Goal: Information Seeking & Learning: Learn about a topic

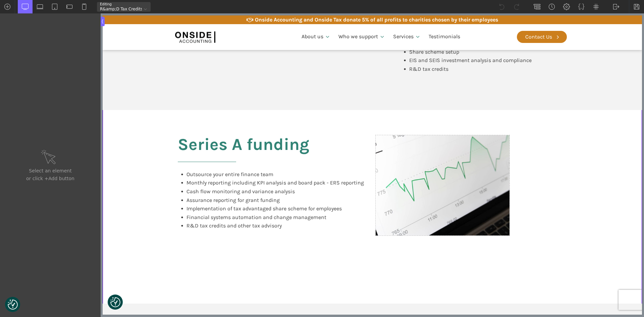
scroll to position [470, 0]
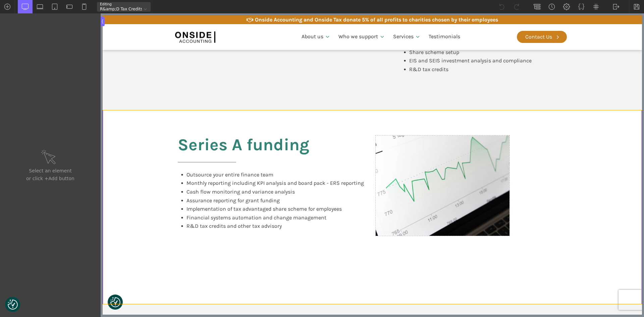
click at [571, 126] on div "Series A funding Outsource your entire finance team Monthly reporting including…" at bounding box center [372, 207] width 402 height 194
type input "split-content"
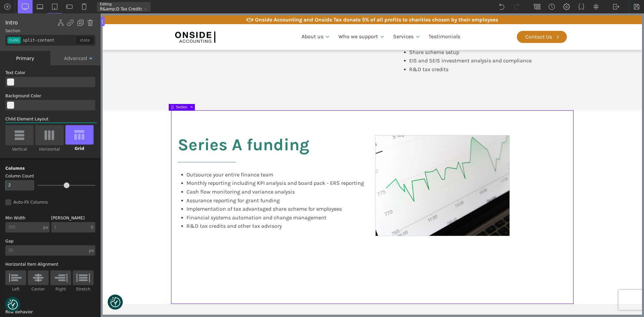
drag, startPoint x: 587, startPoint y: 123, endPoint x: 601, endPoint y: 172, distance: 51.5
click at [601, 172] on section "Series A funding Outsource your entire finance team Monthly reporting including…" at bounding box center [372, 207] width 539 height 194
type input "div_block-177-66"
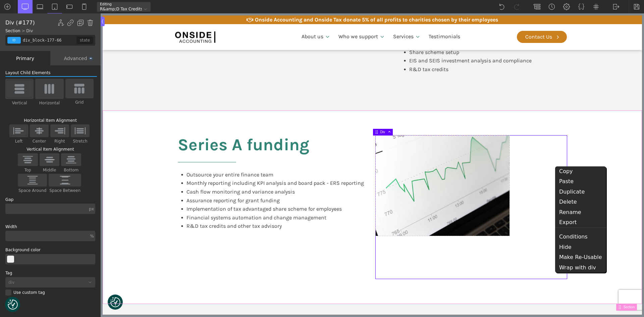
click at [604, 144] on section "Series A funding Outsource your entire finance team Monthly reporting including…" at bounding box center [372, 207] width 539 height 194
type input "split-content"
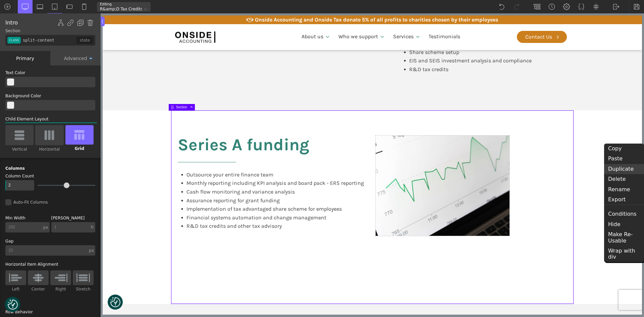
click at [618, 169] on div "Duplicate" at bounding box center [624, 169] width 40 height 10
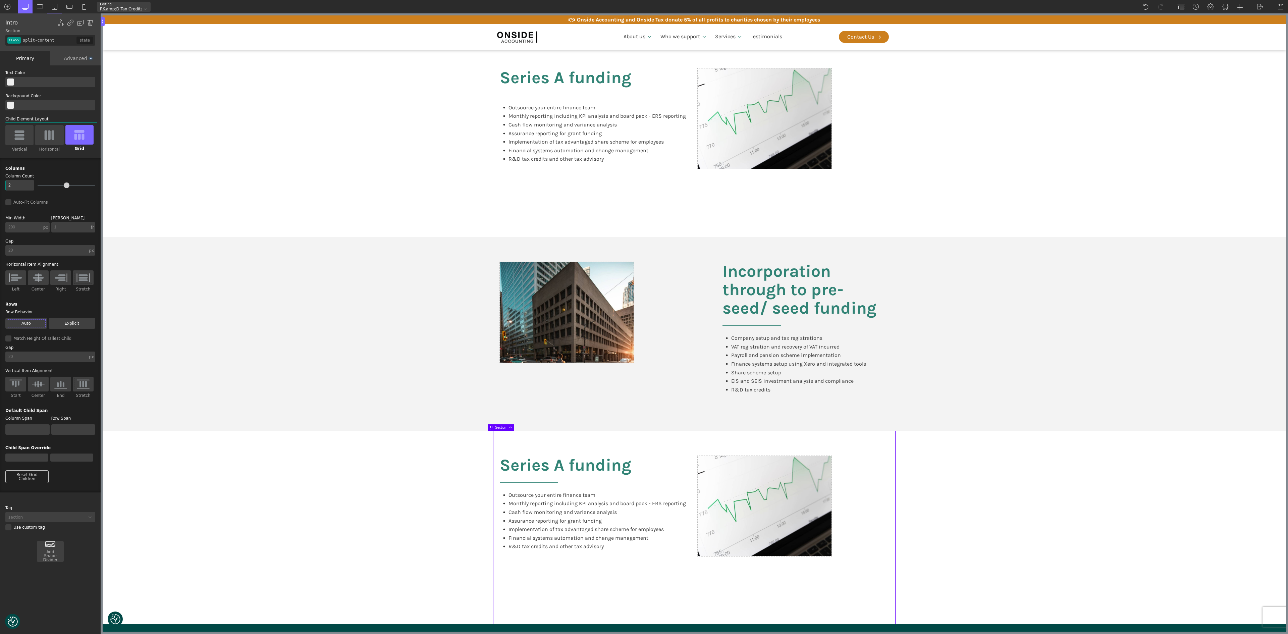
scroll to position [671, 0]
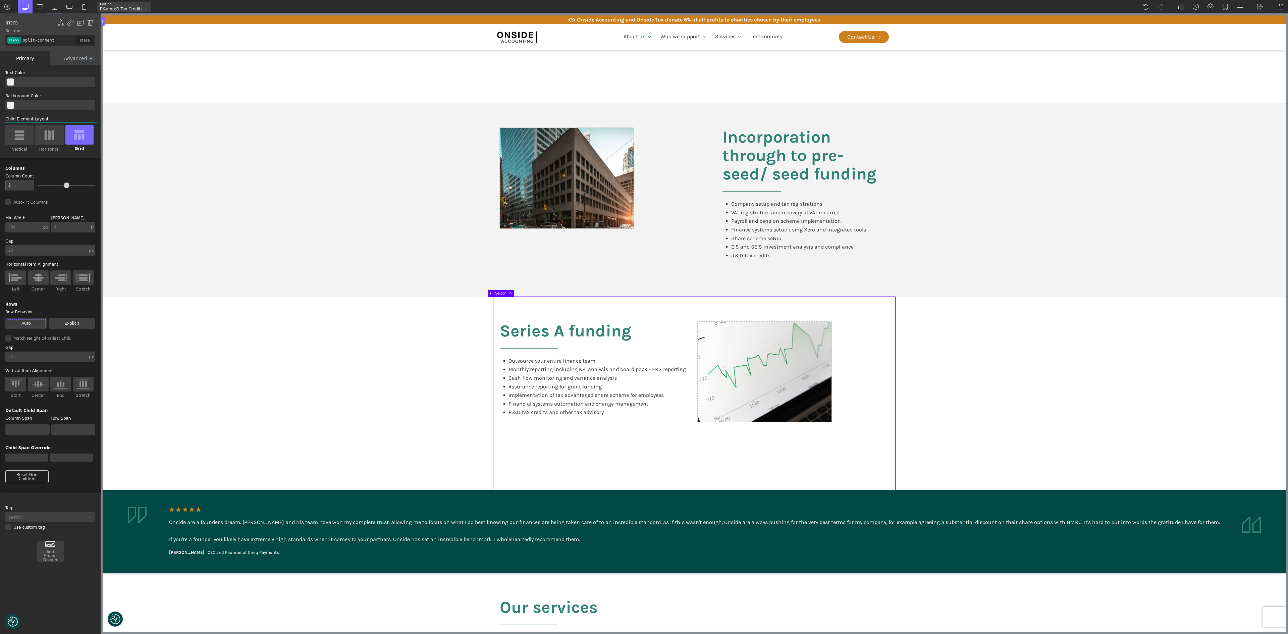
click at [405, 317] on section "Series A funding Outsource your entire finance team Monthly reporting including…" at bounding box center [694, 394] width 1183 height 194
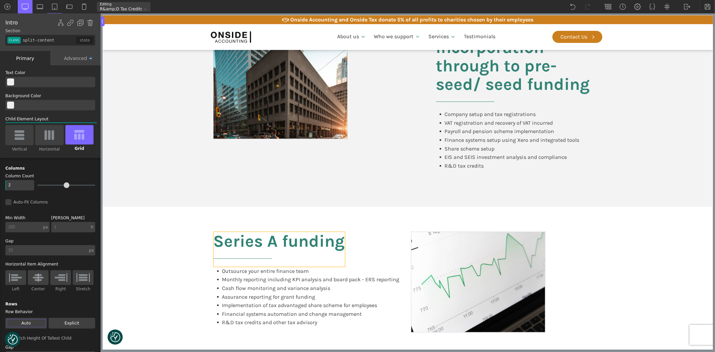
scroll to position [328, 0]
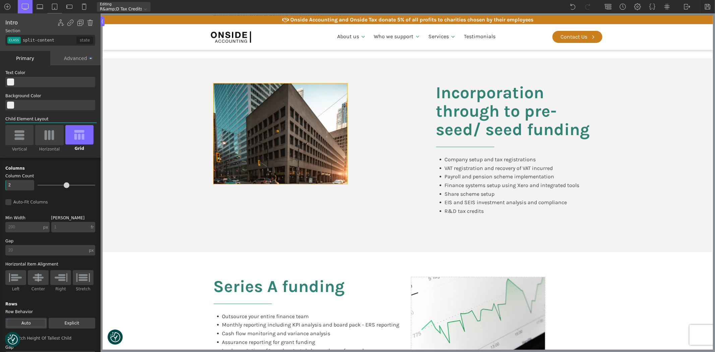
click at [282, 132] on div at bounding box center [280, 134] width 134 height 100
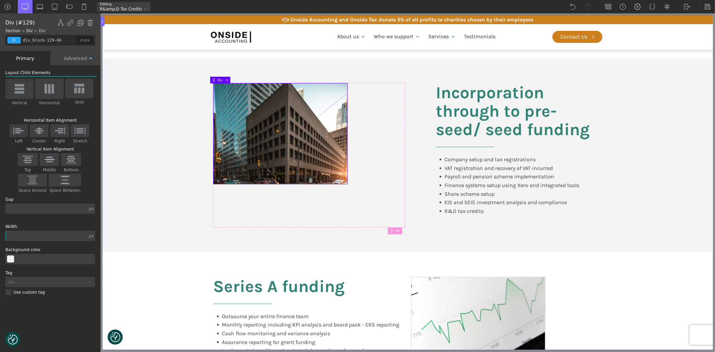
click at [240, 123] on div at bounding box center [280, 134] width 134 height 100
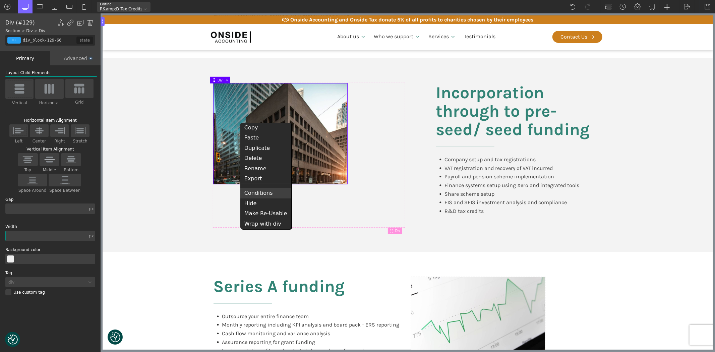
click at [255, 195] on div "Conditions" at bounding box center [265, 193] width 51 height 10
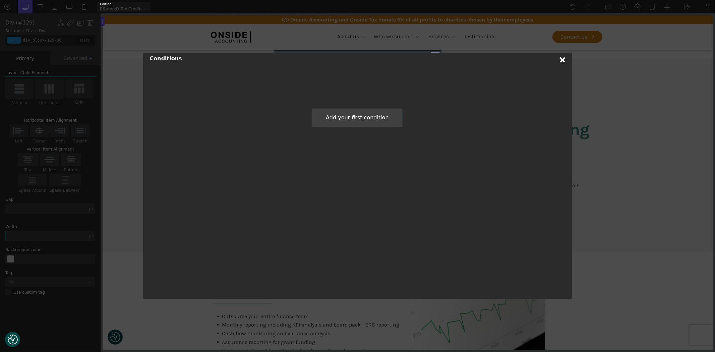
click at [562, 59] on use at bounding box center [562, 59] width 5 height 5
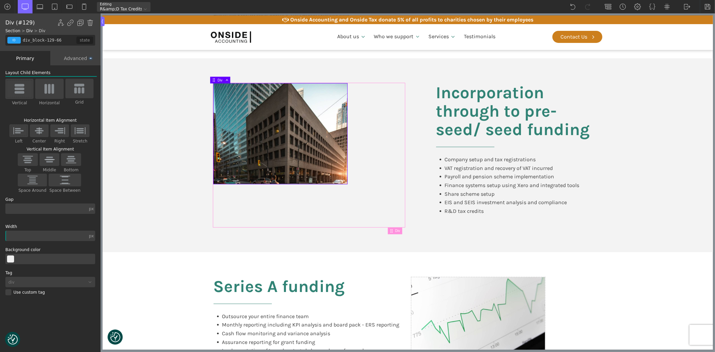
click at [228, 78] on span at bounding box center [225, 80] width 6 height 4
click at [228, 79] on span at bounding box center [225, 80] width 6 height 4
type input "section-127-66"
type input "split-content"
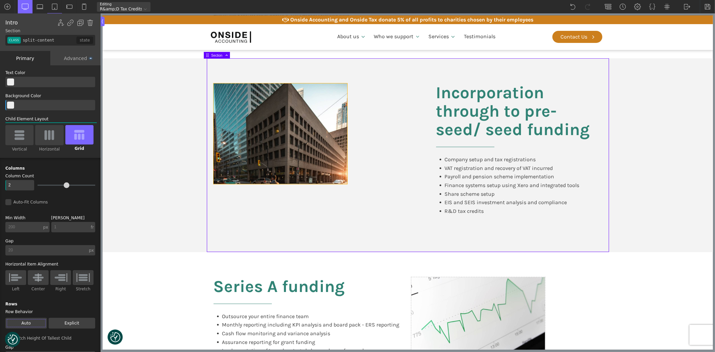
click at [242, 105] on div at bounding box center [280, 134] width 134 height 100
type input "div_block-129-66"
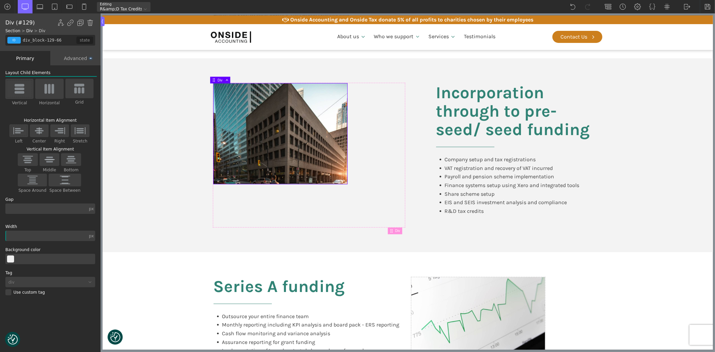
click at [242, 105] on div at bounding box center [280, 134] width 134 height 100
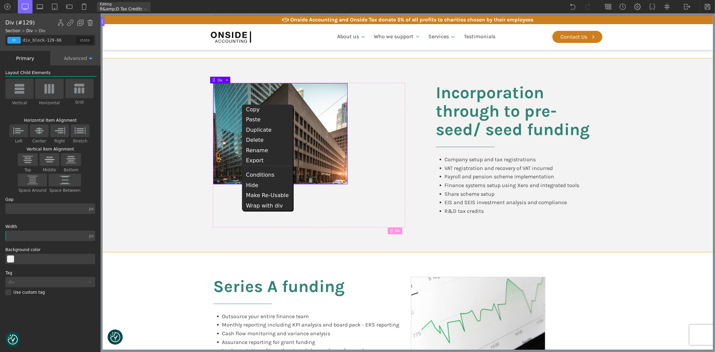
click at [168, 183] on section "Incorporation through to pre-seed/ seed funding Company setup and tax registrat…" at bounding box center [407, 155] width 611 height 194
type input "split-content"
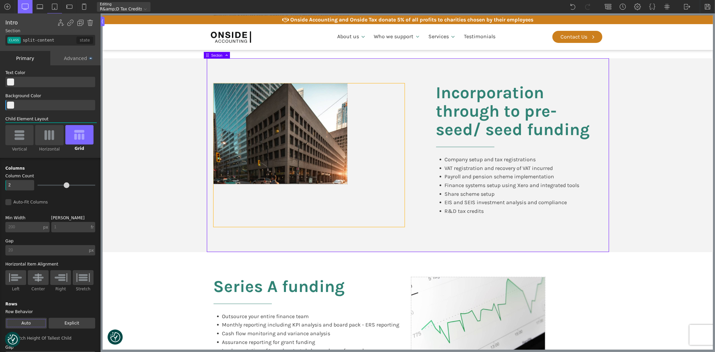
click at [357, 190] on div at bounding box center [308, 156] width 191 height 144
type input "div_block-128-66"
type input "false"
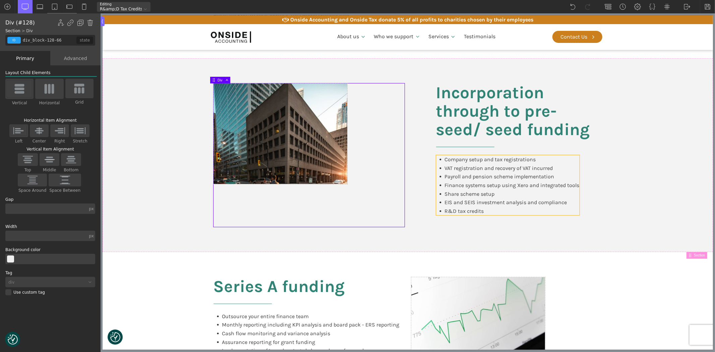
click at [491, 214] on div "Company setup and tax registrations VAT registration and recovery of VAT incurr…" at bounding box center [508, 185] width 144 height 60
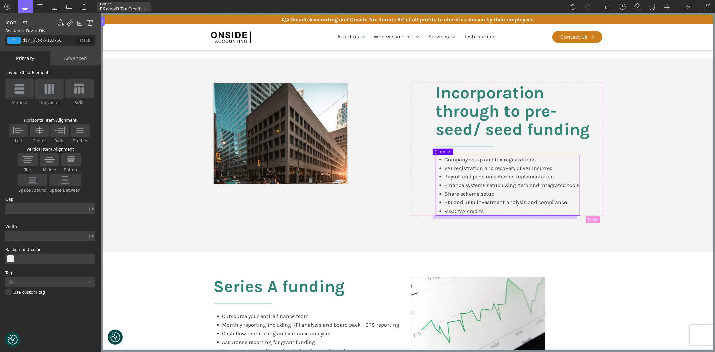
click at [613, 216] on section "Incorporation through to pre-seed/ seed funding Company setup and tax registrat…" at bounding box center [407, 155] width 611 height 194
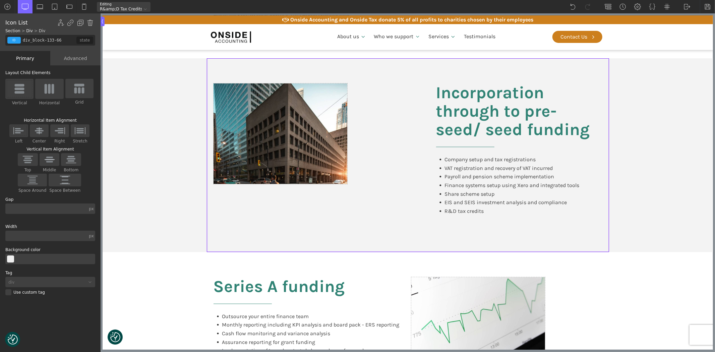
type input "section-127-66"
type input "split-content"
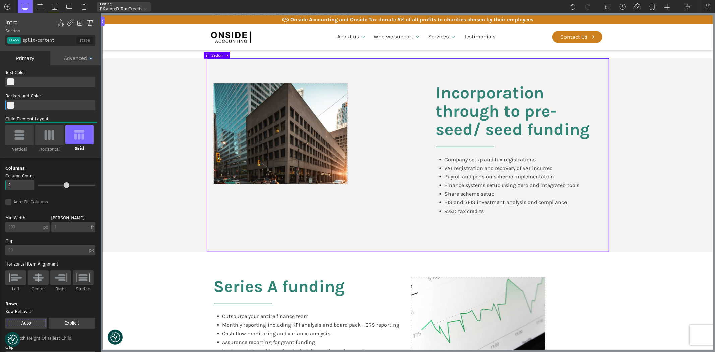
click at [613, 216] on section "Incorporation through to pre-seed/ seed funding Company setup and tax registrat…" at bounding box center [407, 155] width 611 height 194
click at [357, 102] on div at bounding box center [308, 156] width 191 height 144
type input "div_block-128-66"
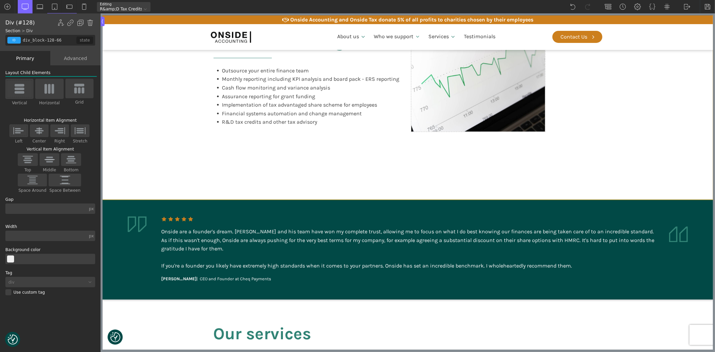
scroll to position [961, 0]
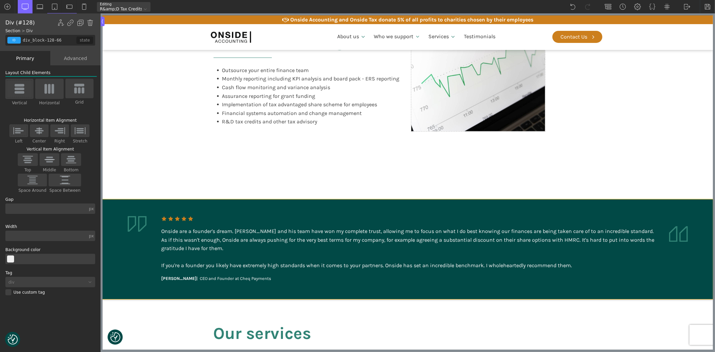
click at [172, 232] on div "Onside are a founder's dream. [PERSON_NAME] and his team have won my complete t…" at bounding box center [407, 248] width 493 height 43
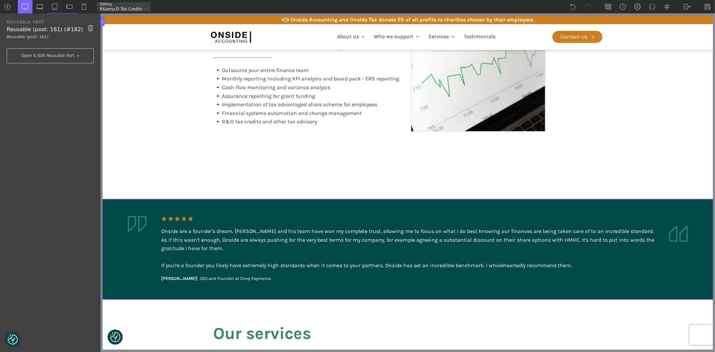
click at [172, 232] on div "Onside are a founder's dream. [PERSON_NAME] and his team have won my complete t…" at bounding box center [407, 248] width 493 height 43
click at [6, 28] on div "REUSABLE PART Reusable (post: 161) (#182) Reusable (post: 161) Open & Edit Reus…" at bounding box center [50, 41] width 101 height 57
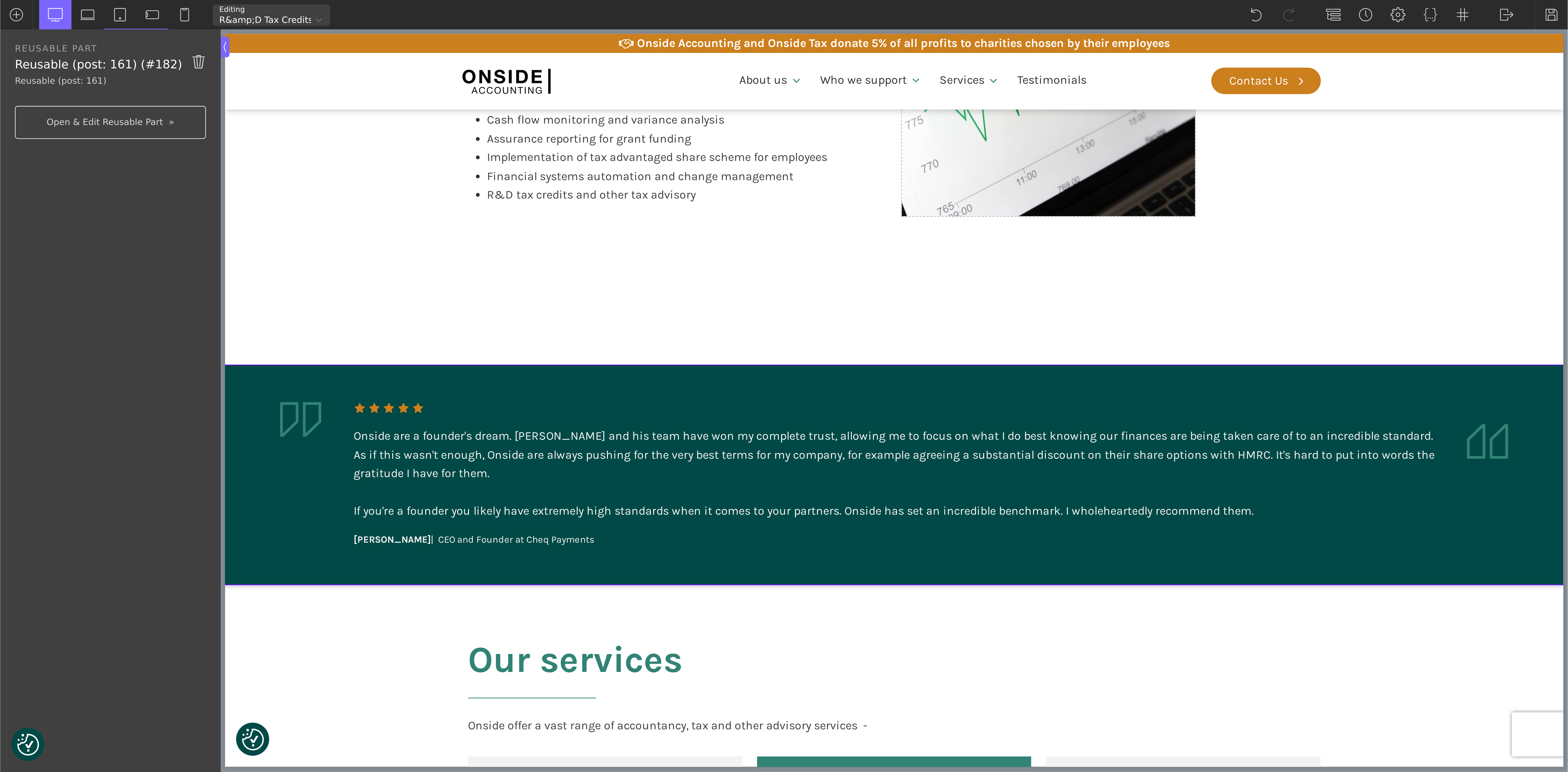
scroll to position [631, 0]
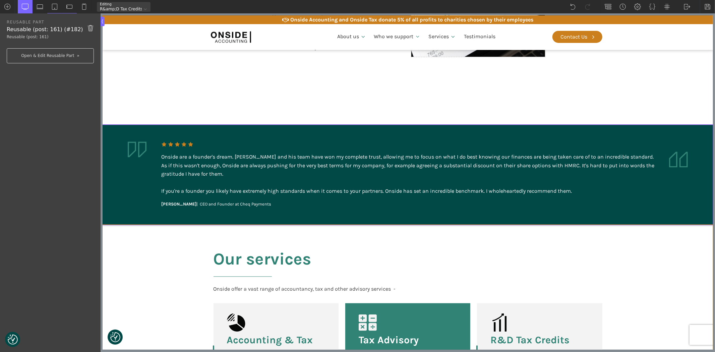
click at [183, 226] on section "Our services Onside offer a vast range of accountancy, tax and other advisory s…" at bounding box center [407, 337] width 611 height 224
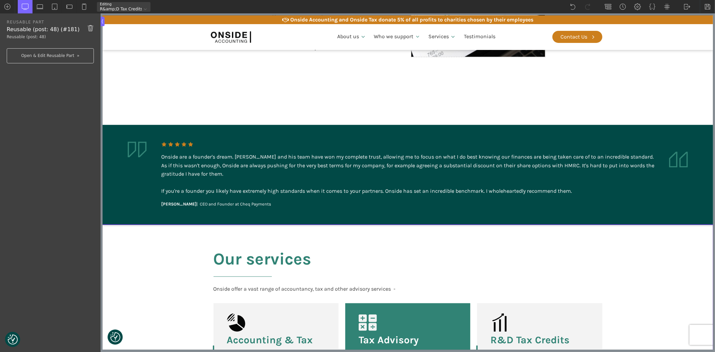
click at [183, 227] on section "Our services Onside offer a vast range of accountancy, tax and other advisory s…" at bounding box center [407, 337] width 611 height 224
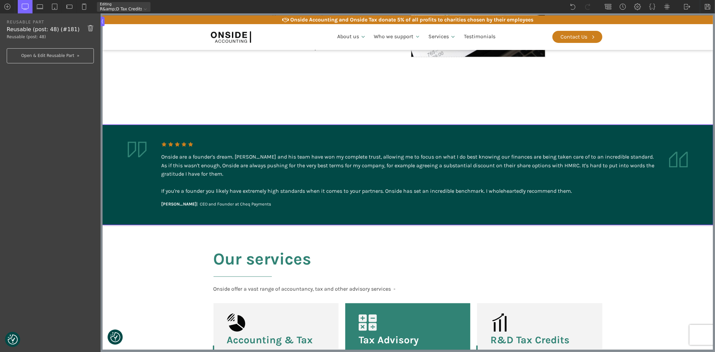
click at [183, 207] on aside "Onside are a founder's dream. [PERSON_NAME] and his team have won my complete t…" at bounding box center [407, 175] width 611 height 100
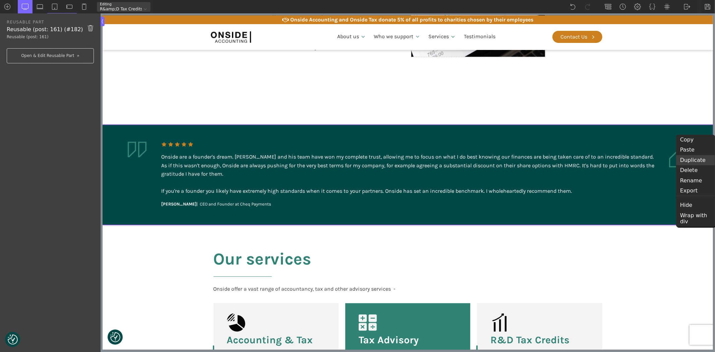
click at [644, 160] on div "Duplicate" at bounding box center [696, 160] width 39 height 10
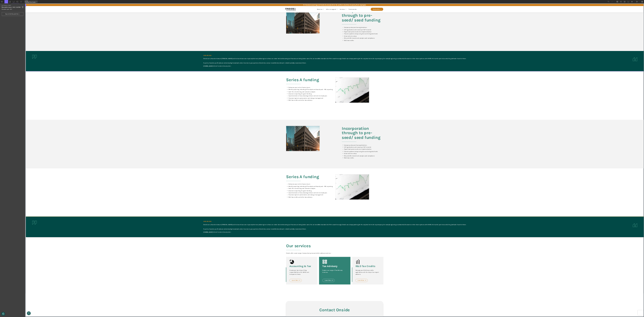
scroll to position [402, 0]
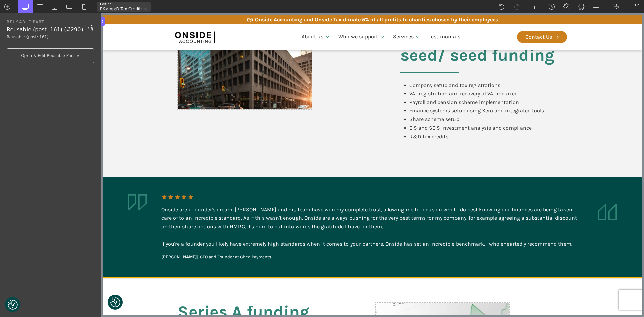
drag, startPoint x: 686, startPoint y: 751, endPoint x: 171, endPoint y: 188, distance: 762.8
click at [171, 188] on aside "Onside are a founder's dream. [PERSON_NAME] and his team have won my complete t…" at bounding box center [372, 227] width 539 height 100
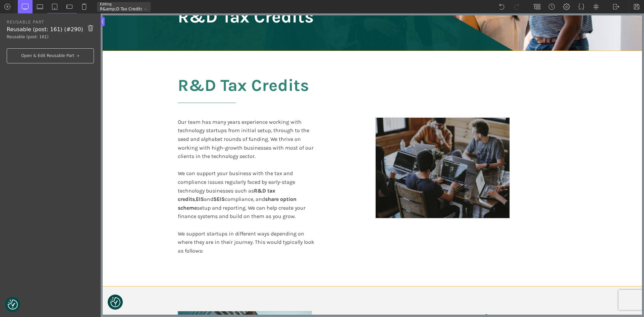
scroll to position [0, 0]
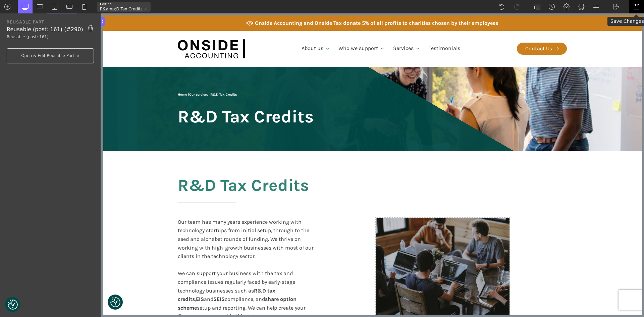
click at [636, 5] on img at bounding box center [636, 6] width 7 height 7
